Goal: Communication & Community: Answer question/provide support

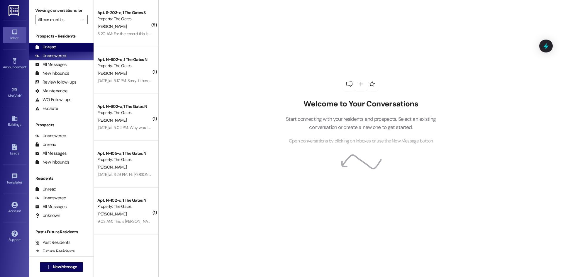
click at [56, 44] on div "Unread (0)" at bounding box center [61, 47] width 64 height 9
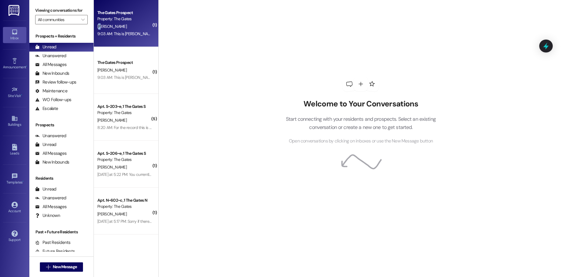
click at [97, 23] on div "[PERSON_NAME]" at bounding box center [124, 26] width 55 height 7
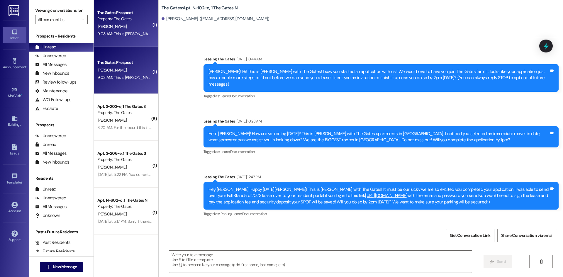
scroll to position [15603, 0]
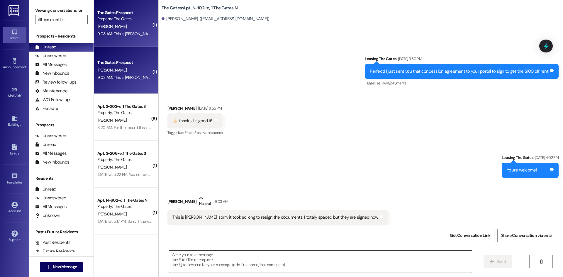
click at [204, 262] on textarea at bounding box center [320, 262] width 302 height 22
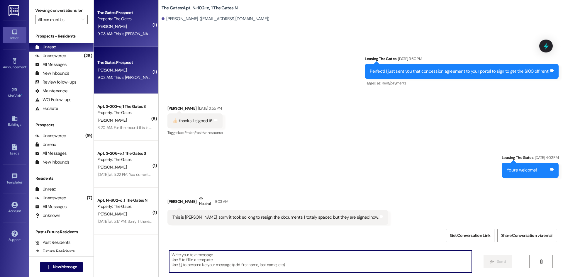
click at [294, 272] on textarea at bounding box center [320, 262] width 302 height 22
click at [303, 259] on textarea at bounding box center [320, 262] width 302 height 22
type textarea "Thank you!"
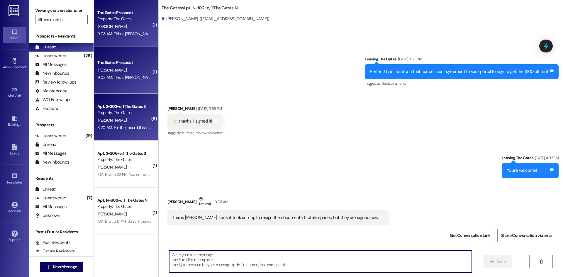
click at [130, 120] on div "[PERSON_NAME]" at bounding box center [124, 120] width 55 height 7
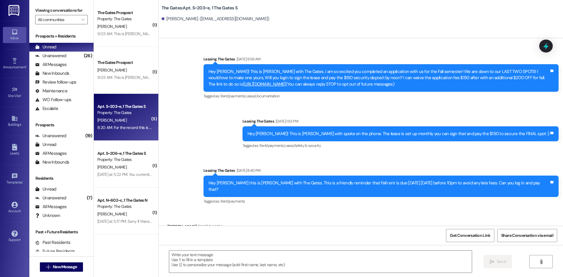
scroll to position [30012, 0]
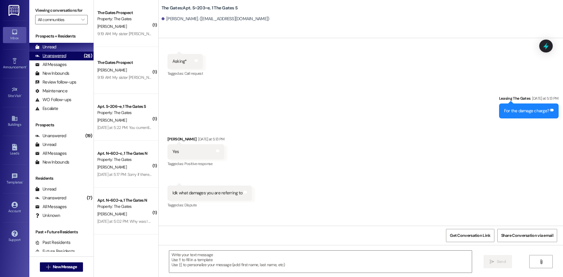
click at [61, 56] on div "Unanswered" at bounding box center [50, 56] width 31 height 6
click at [56, 46] on div "Unread (0)" at bounding box center [61, 47] width 64 height 9
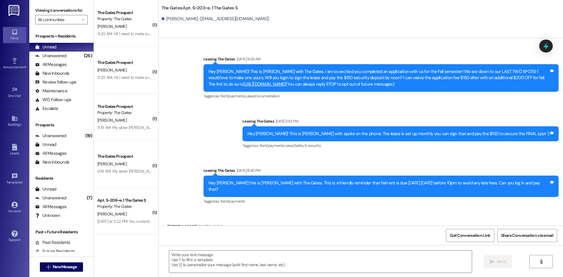
scroll to position [30012, 0]
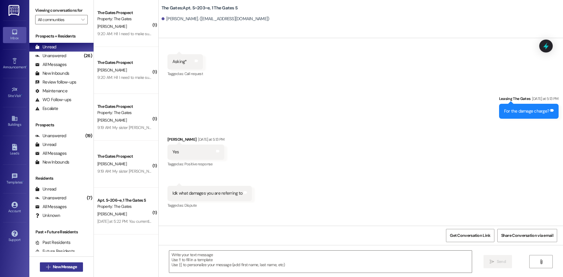
click at [53, 269] on span "New Message" at bounding box center [65, 267] width 24 height 6
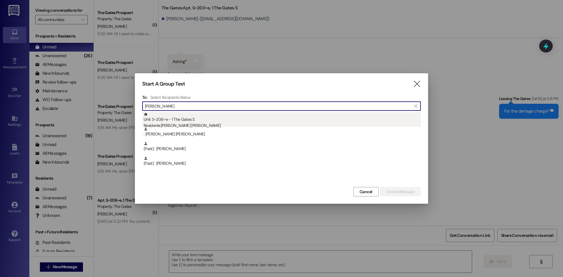
type input "[PERSON_NAME]"
click at [196, 123] on div "Residents: [PERSON_NAME] [PERSON_NAME]" at bounding box center [282, 125] width 277 height 6
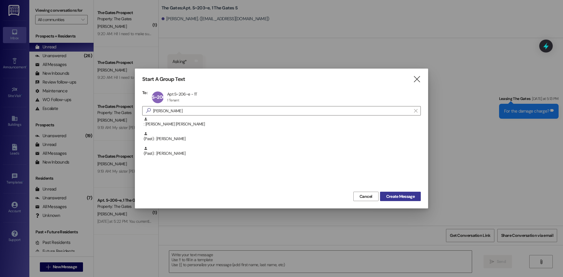
click at [403, 196] on span "Create Message" at bounding box center [400, 196] width 28 height 6
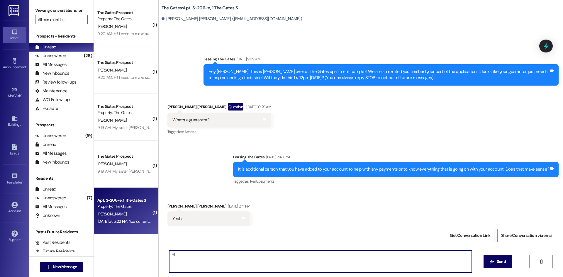
scroll to position [28753, 0]
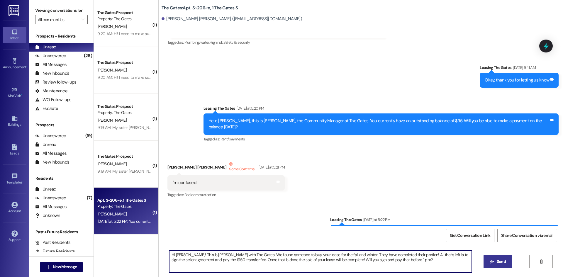
type textarea "Hi [PERSON_NAME]! This is [PERSON_NAME] with The Gates! We found someone to buy…"
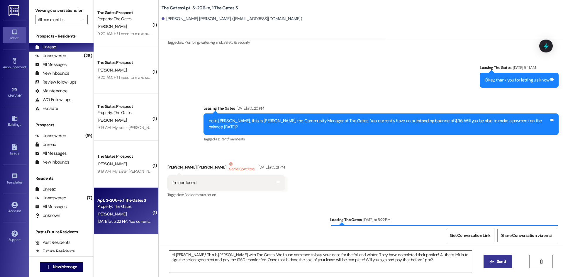
click at [498, 262] on span "Send" at bounding box center [500, 261] width 9 height 6
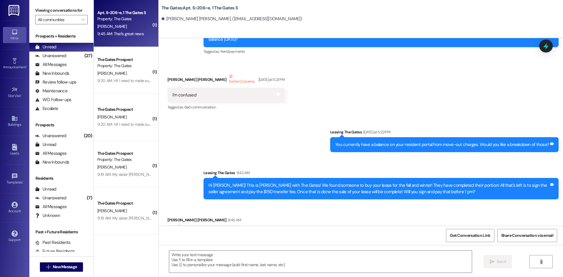
scroll to position [28841, 0]
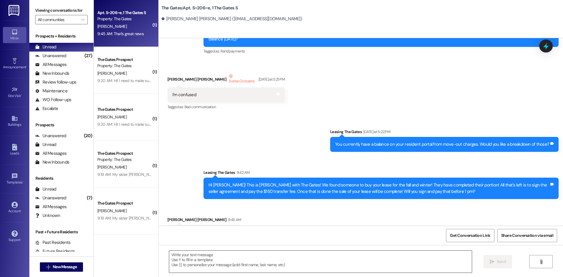
click at [186, 261] on textarea at bounding box center [320, 262] width 302 height 22
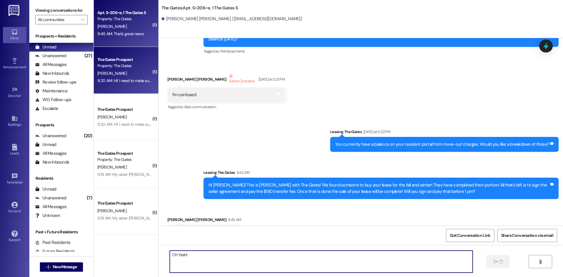
type textarea "Oh Yeah!"
click at [125, 67] on div "Property: The Gates" at bounding box center [124, 66] width 54 height 6
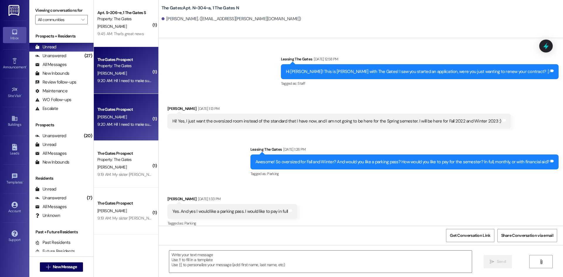
scroll to position [20965, 0]
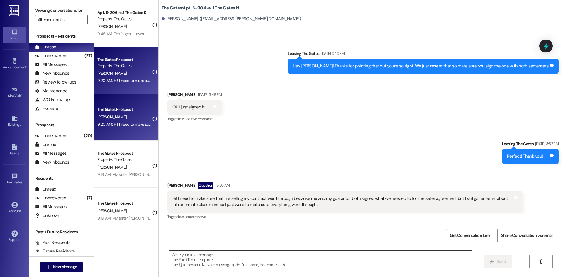
click at [178, 267] on textarea at bounding box center [320, 262] width 302 height 22
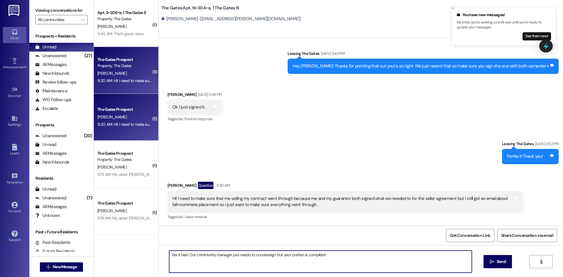
type textarea "Yes it has! Our community manager just needs to countersign but your portion is…"
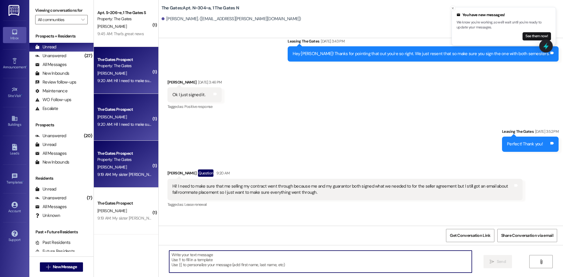
click at [102, 170] on div "[PERSON_NAME]" at bounding box center [124, 166] width 55 height 7
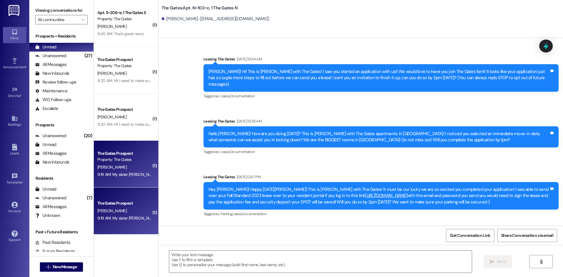
scroll to position [15694, 0]
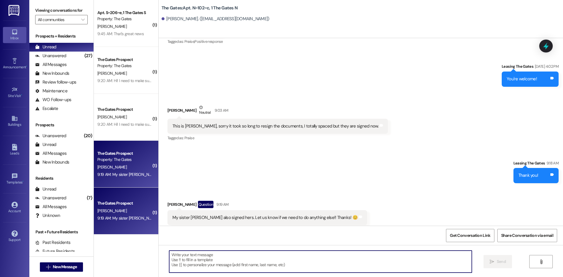
click at [250, 262] on textarea at bounding box center [320, 262] width 302 height 22
type textarea "Perfect! Thank you!"
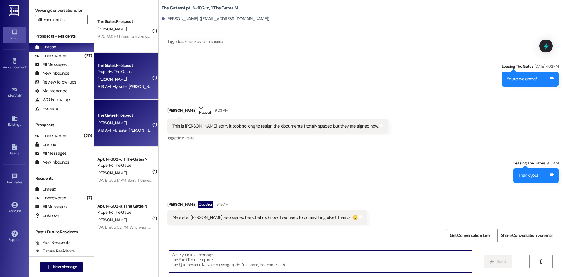
scroll to position [93, 0]
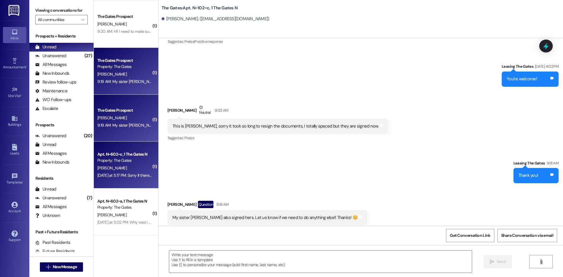
click at [121, 158] on div "Property: The Gates" at bounding box center [124, 160] width 54 height 6
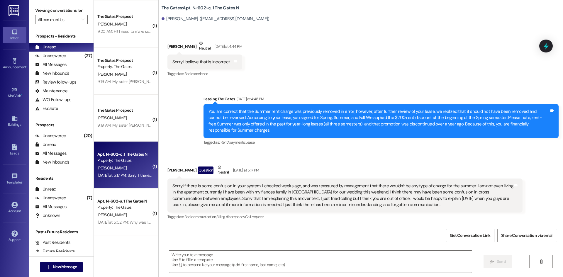
scroll to position [1648, 0]
click at [254, 196] on div "Sorry if there is some confusion in your system. I checked weeks ago, and was r…" at bounding box center [342, 195] width 340 height 25
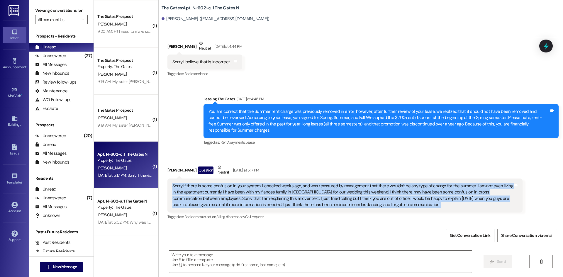
click at [254, 196] on div "Sorry if there is some confusion in your system. I checked weeks ago, and was r…" at bounding box center [342, 195] width 340 height 25
copy div "Sorry if there is some confusion in your system. I checked weeks ago, and was r…"
click at [123, 209] on div "Property: The Gates" at bounding box center [124, 207] width 54 height 6
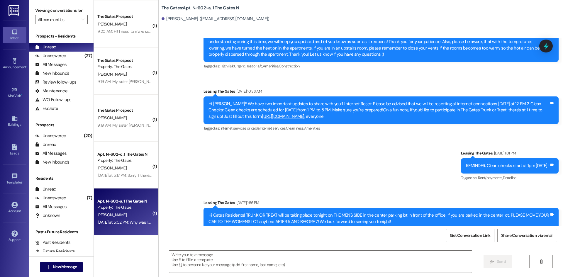
scroll to position [9895, 0]
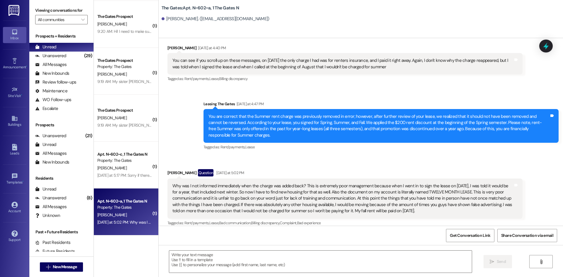
click at [238, 190] on div "Why was I not informed immediately when the charge was added back? This is extr…" at bounding box center [342, 198] width 340 height 31
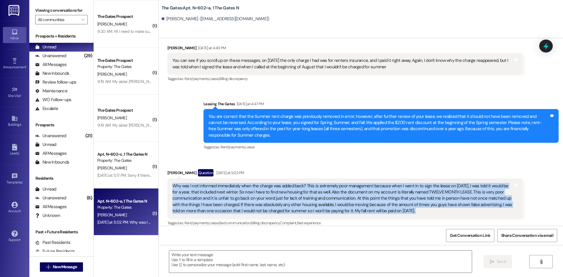
click at [238, 190] on div "Why was I not informed immediately when the charge was added back? This is extr…" at bounding box center [342, 198] width 340 height 31
copy div "Why was I not informed immediately when the charge was added back? This is extr…"
click at [58, 55] on div "Unanswered" at bounding box center [50, 56] width 31 height 6
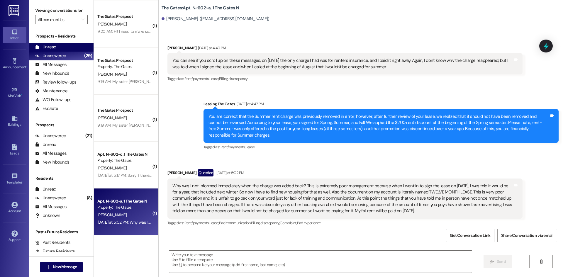
click at [54, 45] on div "Unread" at bounding box center [45, 47] width 21 height 6
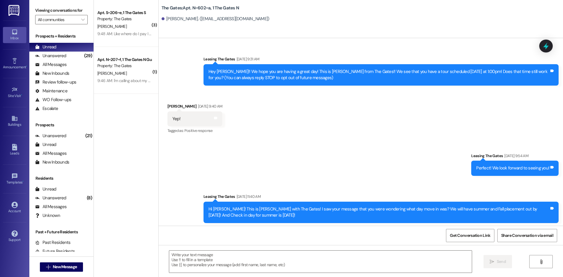
scroll to position [9895, 0]
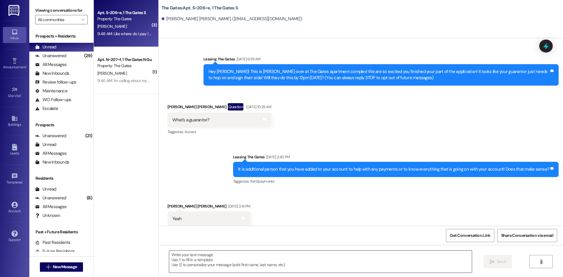
click at [208, 260] on textarea at bounding box center [320, 262] width 302 height 22
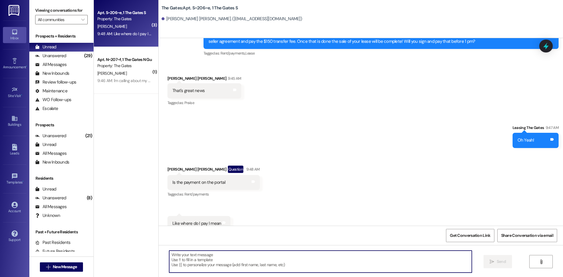
click at [208, 263] on textarea at bounding box center [320, 262] width 302 height 22
type textarea "It will be in your portal :)"
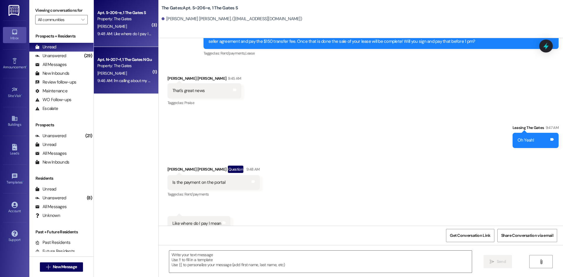
scroll to position [28990, 0]
click at [120, 58] on div "Apt. N~207~f, 1 The Gates N Guarantors" at bounding box center [124, 60] width 54 height 6
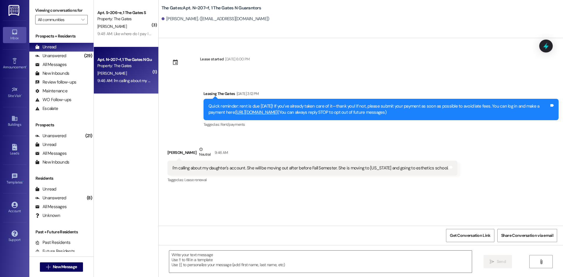
scroll to position [0, 0]
click at [213, 262] on textarea at bounding box center [320, 262] width 302 height 22
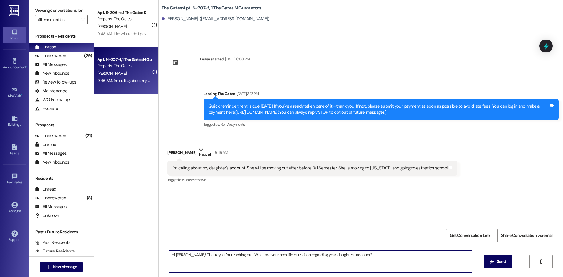
type textarea "Hi [PERSON_NAME]! Thank you for reaching out! What are your specific questions …"
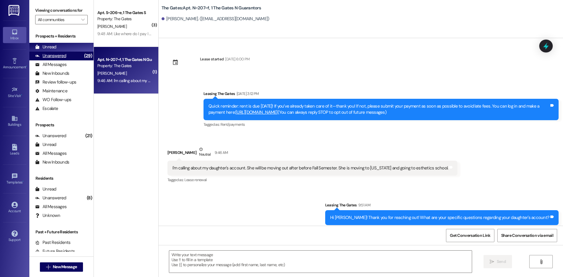
click at [51, 58] on div "Unanswered" at bounding box center [50, 56] width 31 height 6
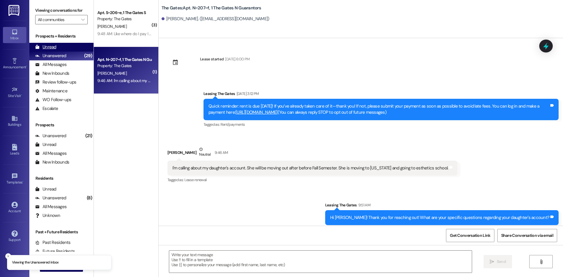
click at [51, 48] on div "Unread" at bounding box center [45, 47] width 21 height 6
